Goal: Transaction & Acquisition: Purchase product/service

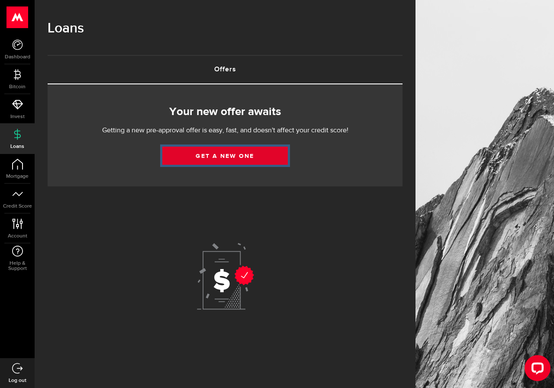
click at [205, 153] on link "Get a new one" at bounding box center [224, 156] width 125 height 18
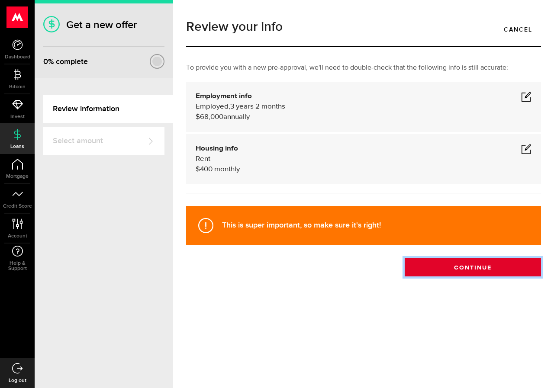
click at [458, 268] on button "Continue" at bounding box center [472, 267] width 136 height 18
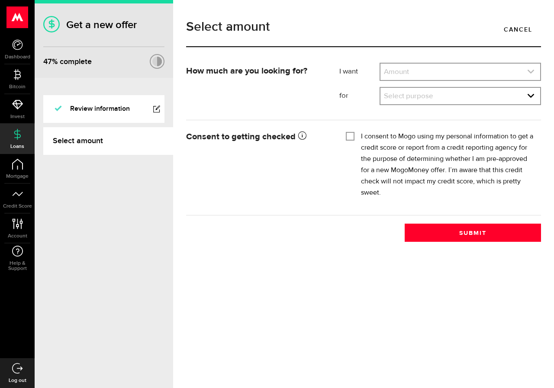
click at [440, 71] on link "expand select" at bounding box center [460, 72] width 160 height 16
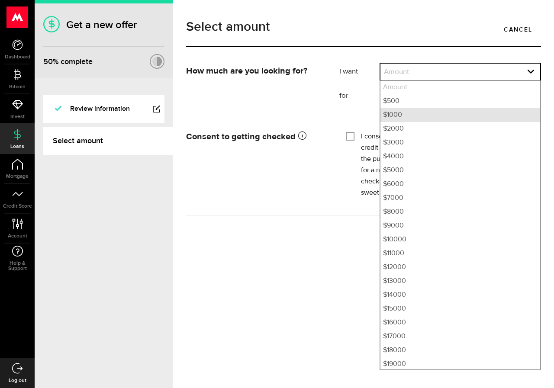
click at [422, 116] on li "$1000" at bounding box center [460, 115] width 160 height 14
select select "1000"
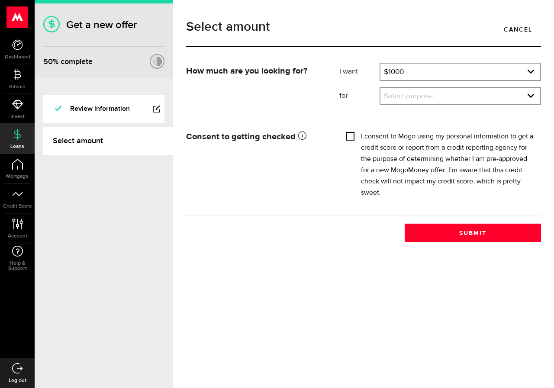
click at [350, 135] on input "I consent to Mogo using my personal information to get a credit score or report…" at bounding box center [350, 135] width 9 height 9
checkbox input "true"
click at [391, 100] on link "expand select" at bounding box center [460, 96] width 160 height 16
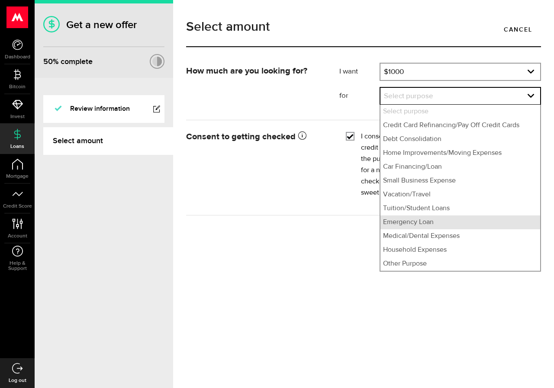
click at [397, 225] on li "Emergency Loan" at bounding box center [460, 222] width 160 height 14
select select "Emergency Loan"
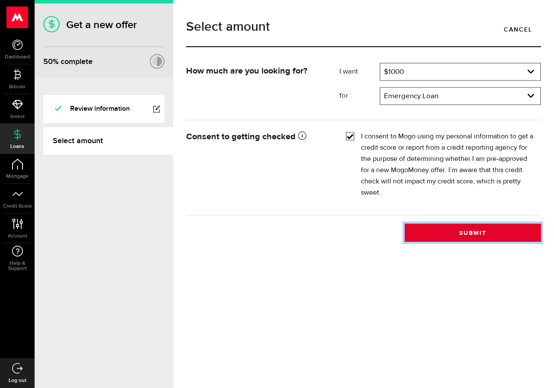
click at [422, 229] on button "Submit" at bounding box center [472, 233] width 136 height 18
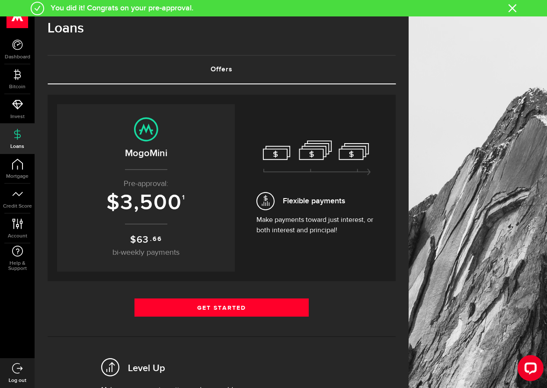
scroll to position [115, 0]
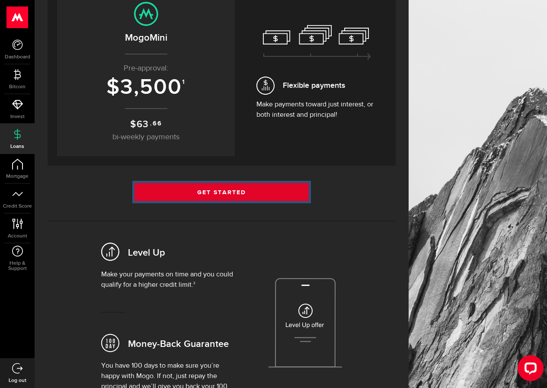
click at [200, 192] on link "Get Started" at bounding box center [222, 192] width 174 height 18
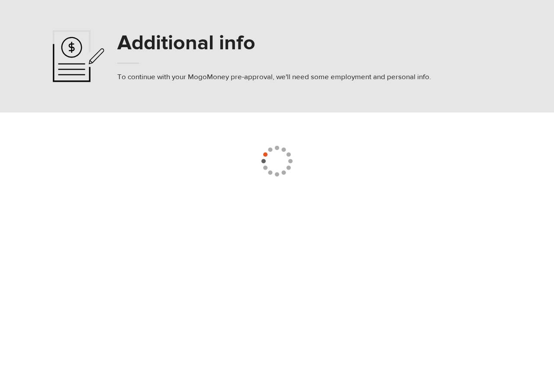
select select "2"
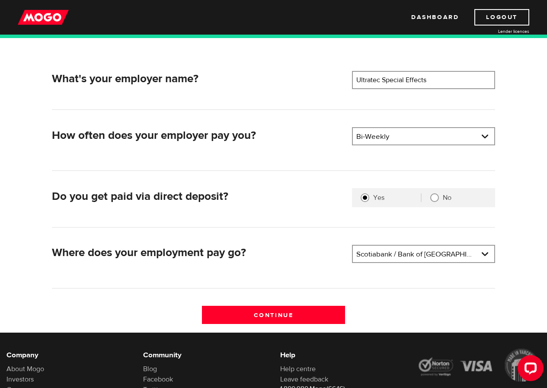
scroll to position [115, 0]
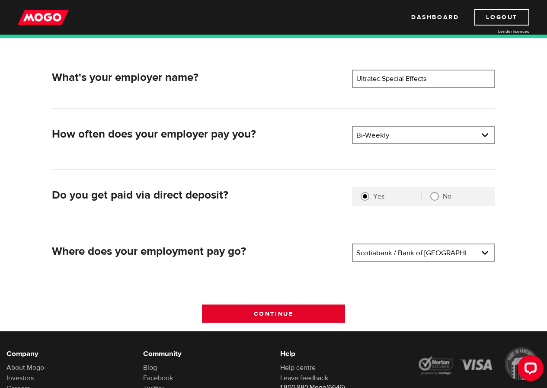
click at [261, 313] on input "Continue" at bounding box center [273, 314] width 143 height 18
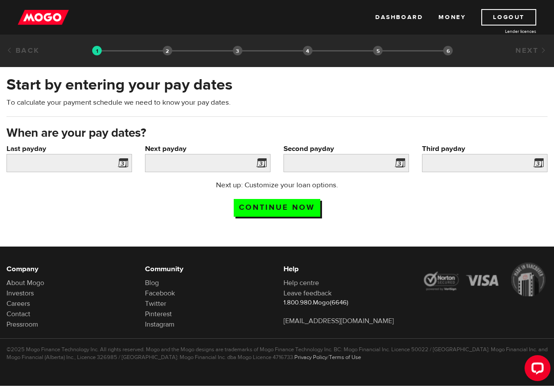
click at [127, 160] on span at bounding box center [121, 164] width 13 height 14
click at [120, 163] on span at bounding box center [121, 164] width 13 height 14
click at [125, 165] on span at bounding box center [121, 164] width 13 height 14
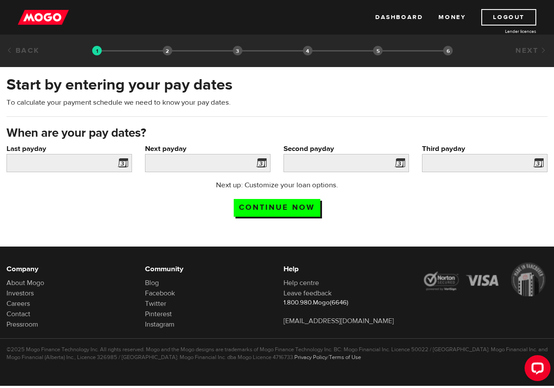
click at [125, 165] on span at bounding box center [121, 164] width 13 height 14
click at [123, 158] on span at bounding box center [121, 164] width 13 height 14
click at [258, 161] on span at bounding box center [259, 164] width 13 height 14
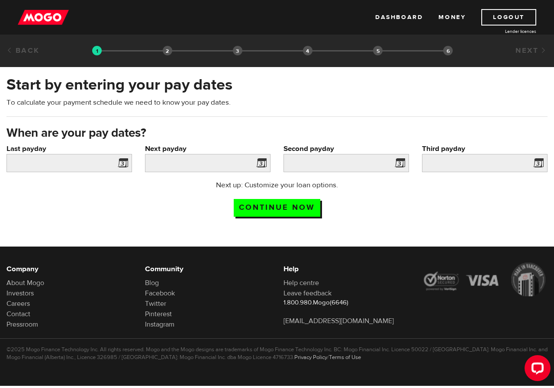
click at [258, 161] on span at bounding box center [259, 164] width 13 height 14
click at [63, 157] on input "Last payday" at bounding box center [68, 163] width 125 height 18
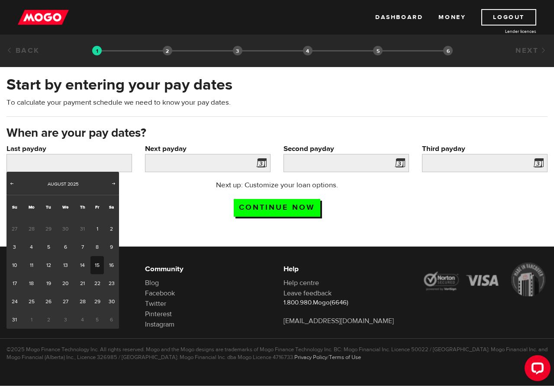
click at [91, 263] on link "15" at bounding box center [96, 265] width 13 height 18
type input "2025/08/15"
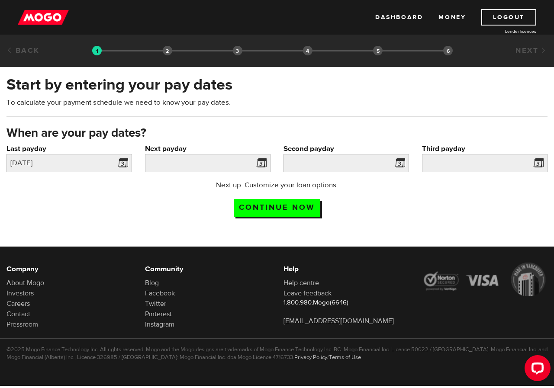
click at [263, 161] on span at bounding box center [259, 164] width 13 height 14
click at [264, 167] on span at bounding box center [259, 164] width 13 height 14
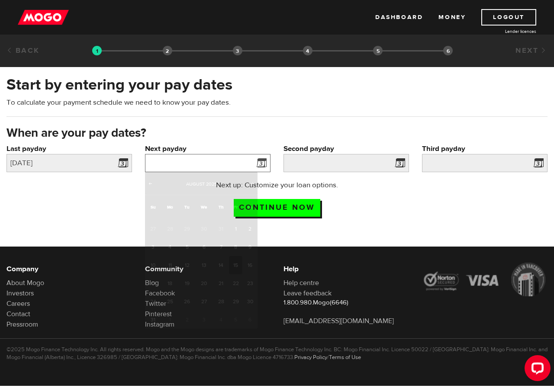
click at [206, 161] on input "Next payday" at bounding box center [207, 163] width 125 height 18
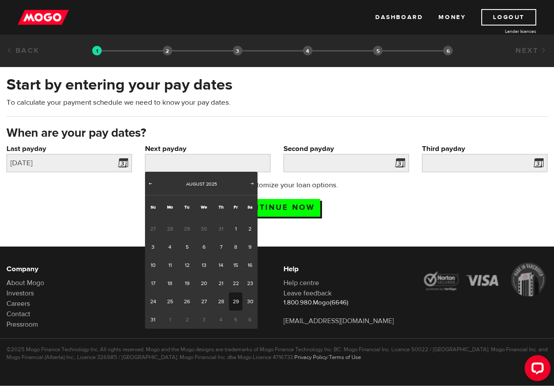
click at [233, 300] on link "29" at bounding box center [235, 301] width 13 height 18
type input "2025/08/29"
type input "2025/9/12"
type input "2025/9/26"
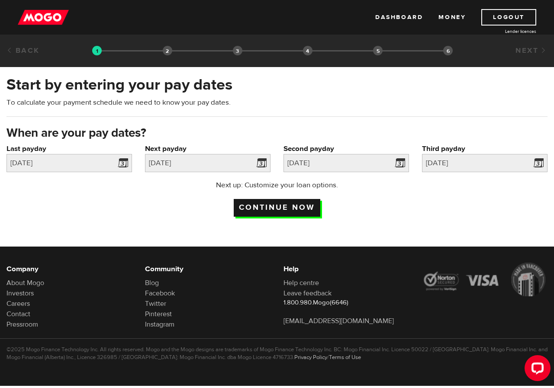
click at [292, 204] on input "Continue now" at bounding box center [277, 208] width 87 height 18
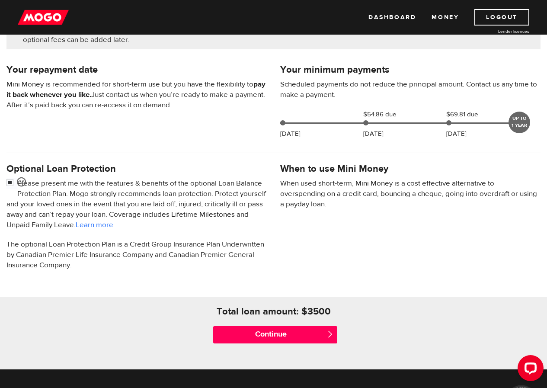
scroll to position [173, 0]
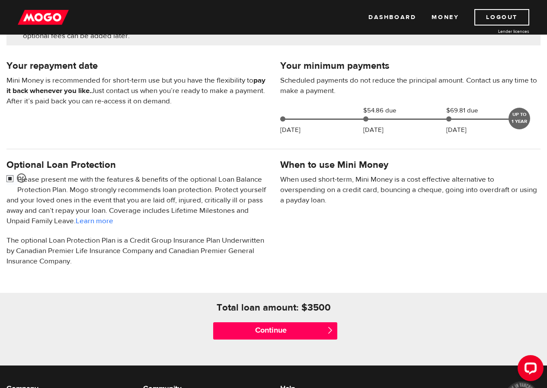
click at [9, 179] on input "checkbox" at bounding box center [11, 179] width 11 height 11
checkbox input "false"
click at [275, 326] on input "Continue" at bounding box center [275, 330] width 124 height 17
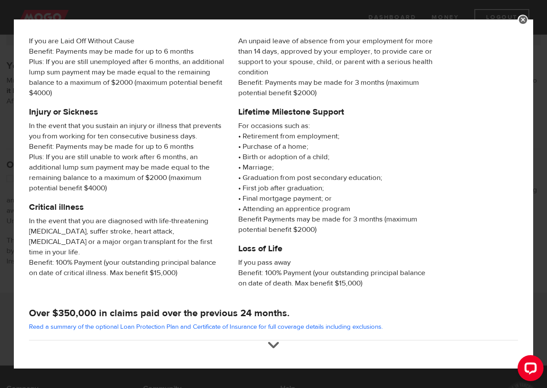
scroll to position [99, 0]
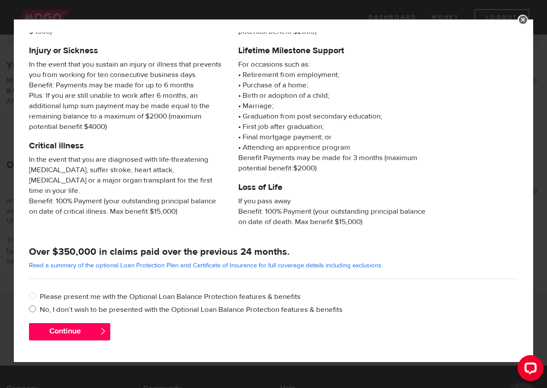
click at [42, 308] on label "No, I don’t wish to be presented with the Optional Loan Balance Protection feat…" at bounding box center [279, 310] width 479 height 10
click at [40, 308] on input "No, I don’t wish to be presented with the Optional Loan Balance Protection feat…" at bounding box center [34, 310] width 11 height 11
radio input "true"
click at [50, 334] on button "Continue" at bounding box center [70, 331] width 82 height 17
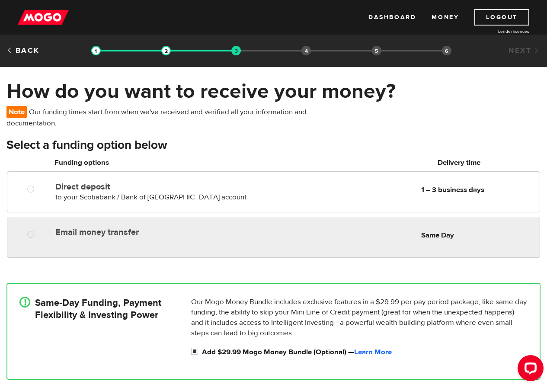
radio input "true"
click at [42, 231] on div at bounding box center [33, 235] width 51 height 11
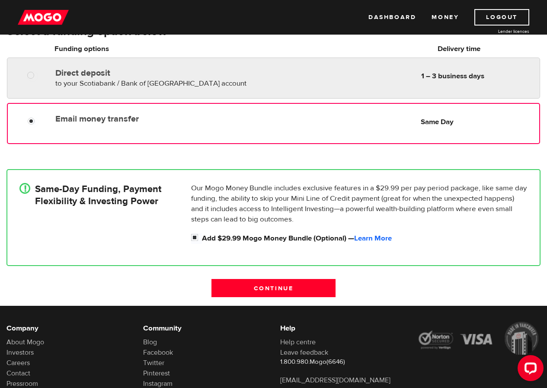
scroll to position [115, 0]
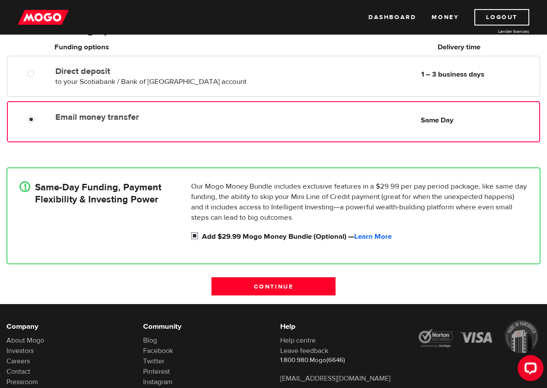
click at [208, 236] on label "Add $29.99 Mogo Money Bundle (Optional) — Learn More" at bounding box center [365, 236] width 326 height 10
click at [202, 236] on input "Add $29.99 Mogo Money Bundle (Optional) — Learn More" at bounding box center [196, 236] width 11 height 11
checkbox input "false"
radio input "false"
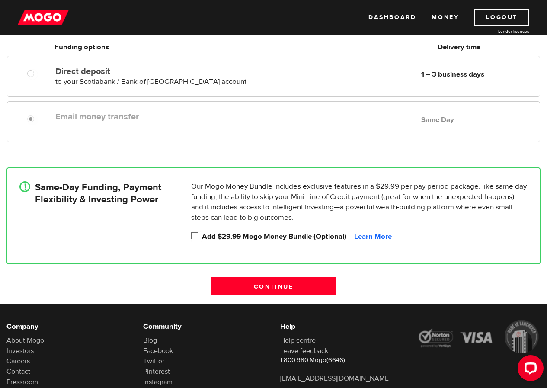
click at [257, 285] on input "Continue" at bounding box center [274, 286] width 124 height 18
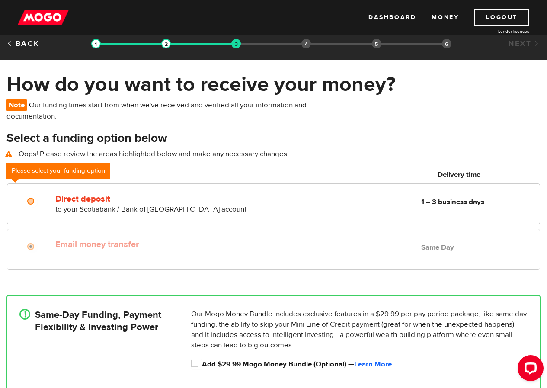
scroll to position [0, 0]
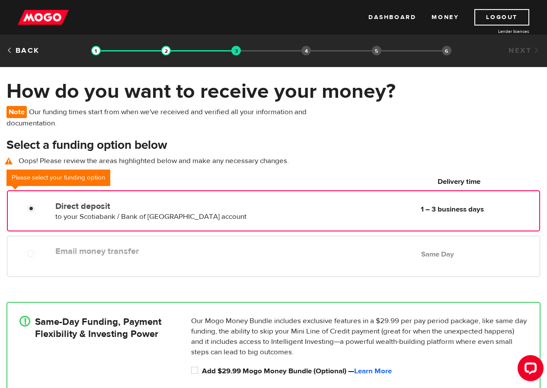
radio input "true"
click at [122, 203] on label "Direct deposit" at bounding box center [153, 206] width 196 height 10
click at [38, 204] on input "Direct deposit" at bounding box center [33, 209] width 11 height 11
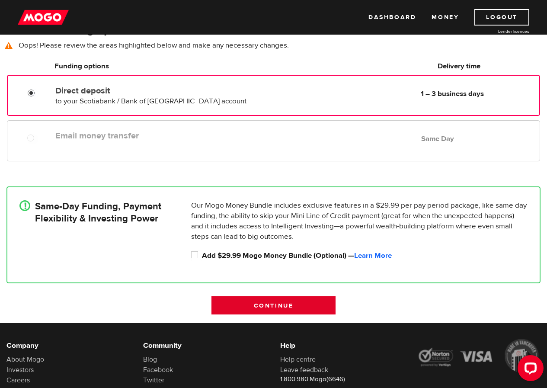
click at [277, 304] on input "Continue" at bounding box center [274, 305] width 124 height 18
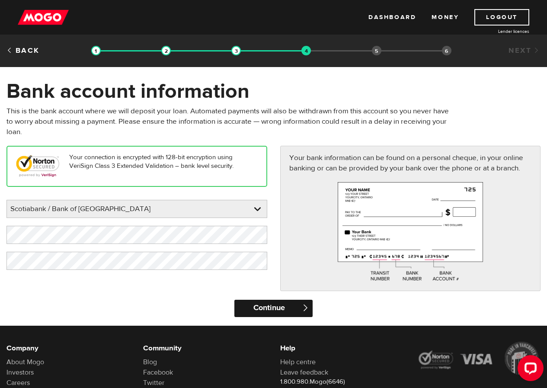
click at [254, 307] on input "Continue" at bounding box center [273, 308] width 78 height 17
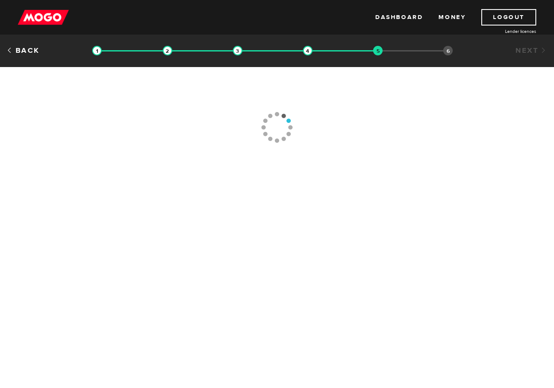
type input "[PHONE_NUMBER]"
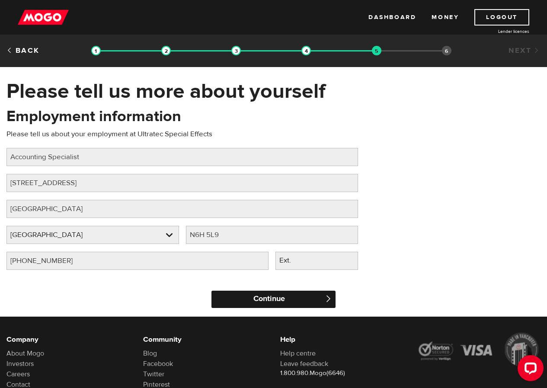
click at [263, 302] on input "Continue" at bounding box center [274, 299] width 124 height 17
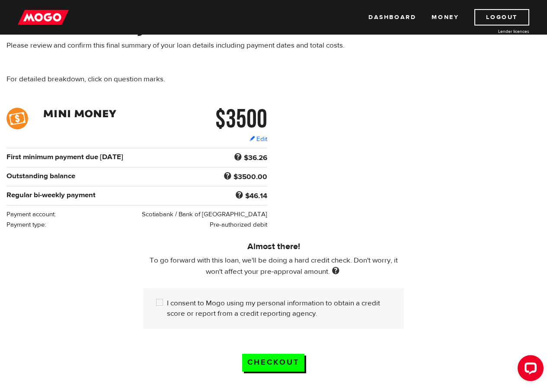
scroll to position [87, 0]
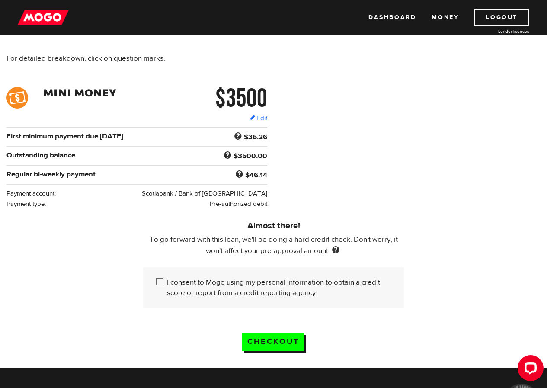
click at [159, 279] on input "I consent to Mogo using my personal information to obtain a credit score or rep…" at bounding box center [161, 282] width 11 height 11
checkbox input "true"
click at [279, 340] on input "Checkout" at bounding box center [273, 342] width 62 height 18
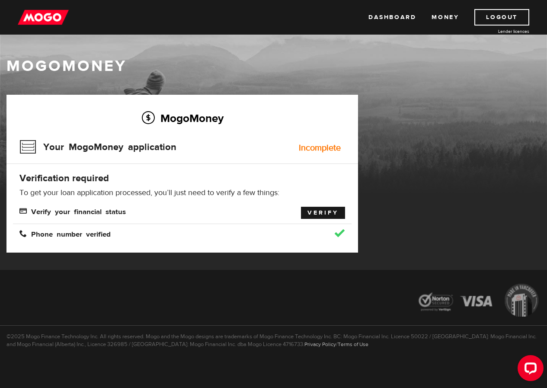
click at [330, 211] on link "Verify" at bounding box center [323, 213] width 44 height 12
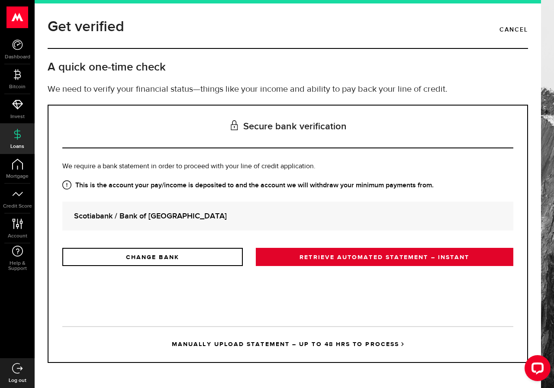
click at [375, 254] on link "RETRIEVE AUTOMATED STATEMENT – INSTANT" at bounding box center [384, 257] width 257 height 18
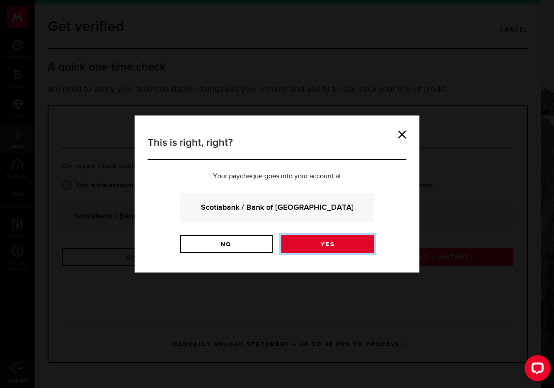
click at [306, 248] on link "Yes" at bounding box center [327, 244] width 93 height 18
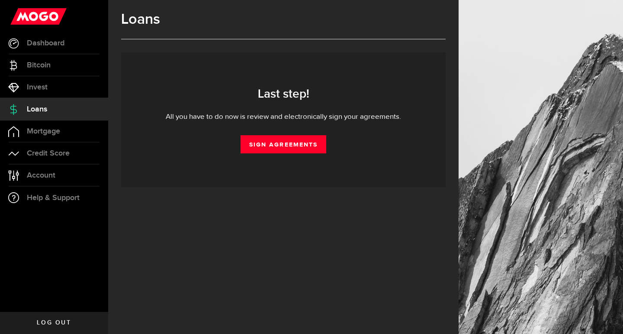
click at [295, 133] on div "Last step! All you have to do now is review and electronically sign your agreem…" at bounding box center [283, 119] width 298 height 67
click at [290, 144] on link "Sign Agreements" at bounding box center [283, 144] width 86 height 18
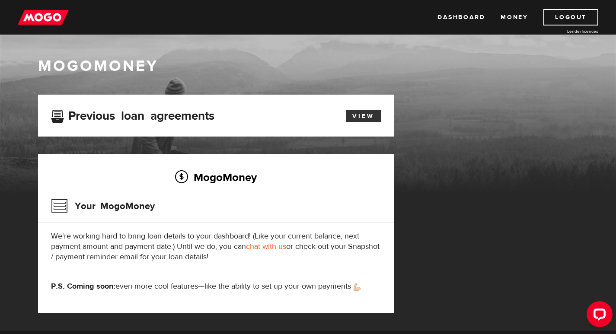
click at [373, 118] on link "View" at bounding box center [363, 116] width 35 height 12
click at [369, 116] on link "View" at bounding box center [363, 116] width 35 height 12
